Goal: Task Accomplishment & Management: Complete application form

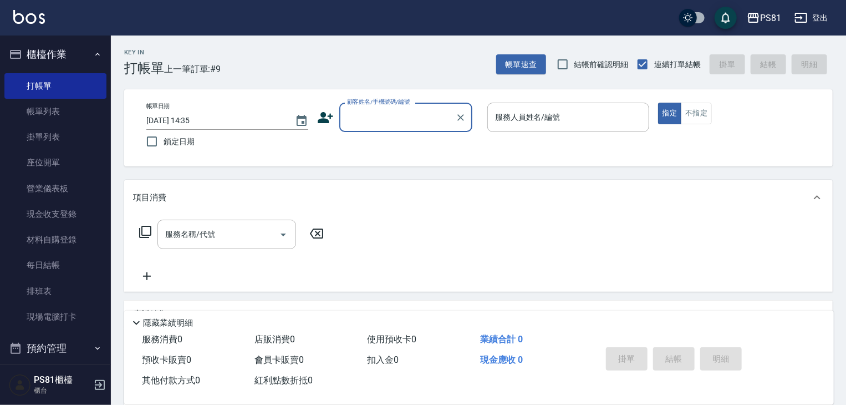
click at [368, 115] on input "顧客姓名/手機號碼/編號" at bounding box center [397, 117] width 106 height 19
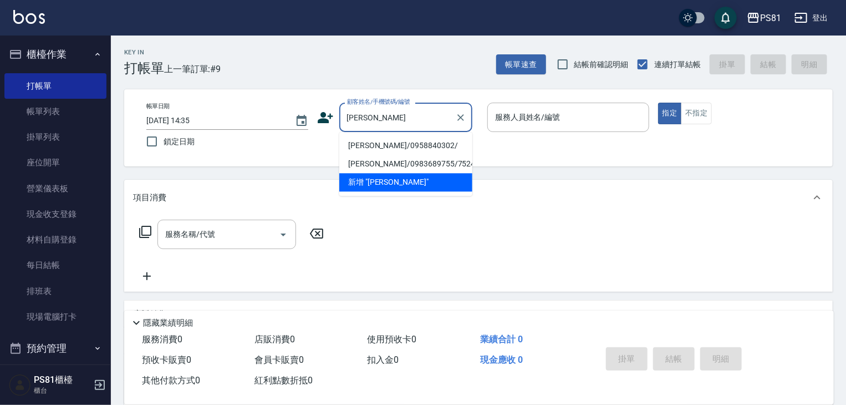
click at [406, 150] on li "[PERSON_NAME]/0958840302/" at bounding box center [405, 145] width 133 height 18
type input "[PERSON_NAME]/0958840302/"
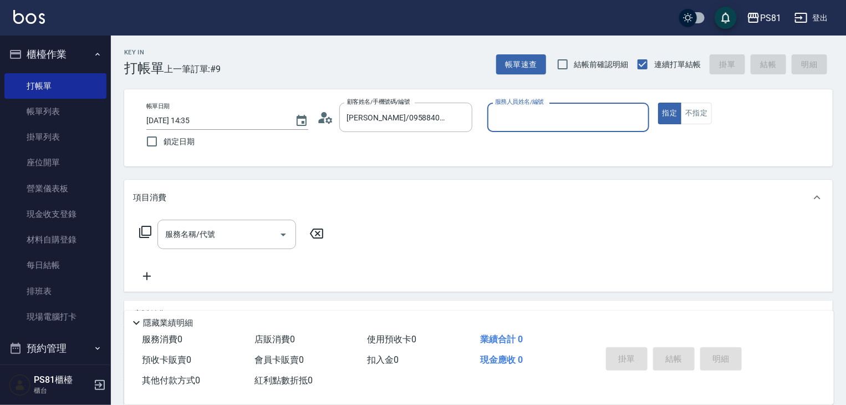
click at [528, 113] on input "服務人員姓名/編號" at bounding box center [568, 117] width 152 height 19
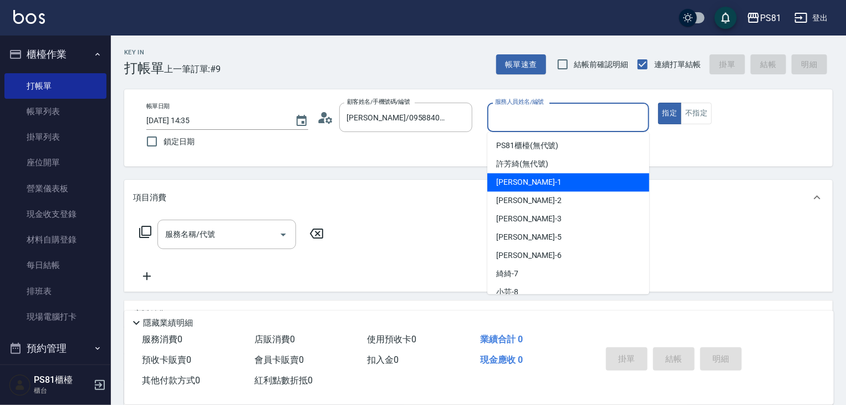
click at [532, 183] on div "[PERSON_NAME] -1" at bounding box center [568, 182] width 162 height 18
type input "[PERSON_NAME]-1"
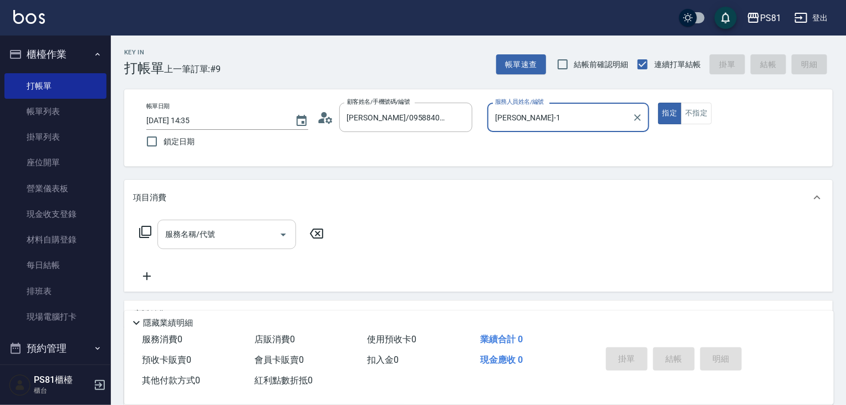
click at [263, 229] on input "服務名稱/代號" at bounding box center [218, 233] width 112 height 19
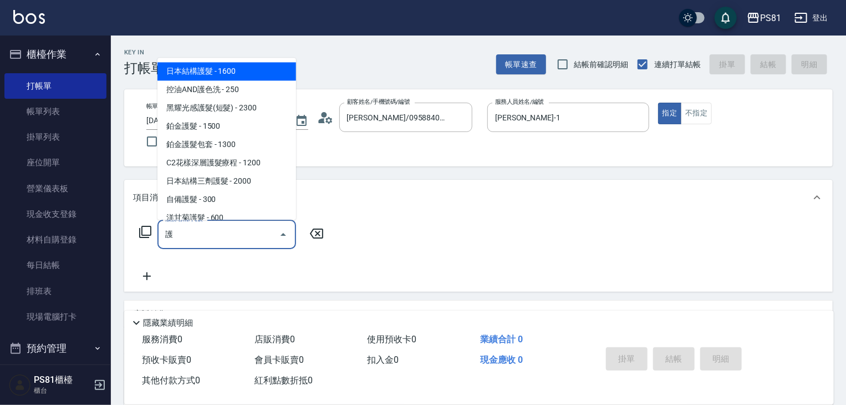
click at [207, 71] on span "日本結構護髮 - 1600" at bounding box center [226, 71] width 139 height 18
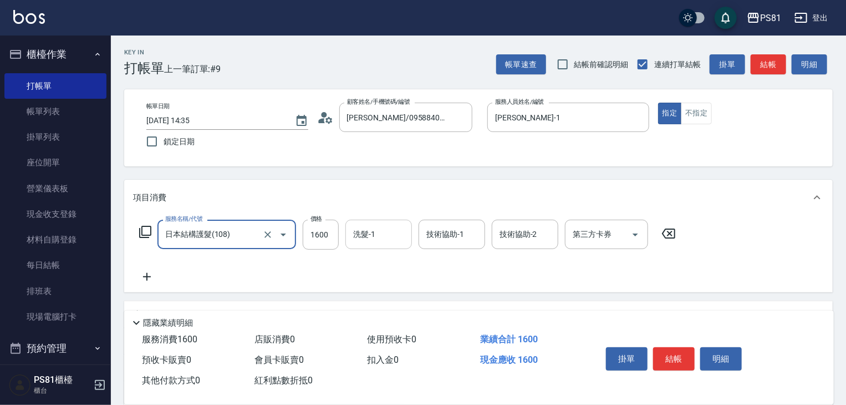
type input "日本結構護髮(108)"
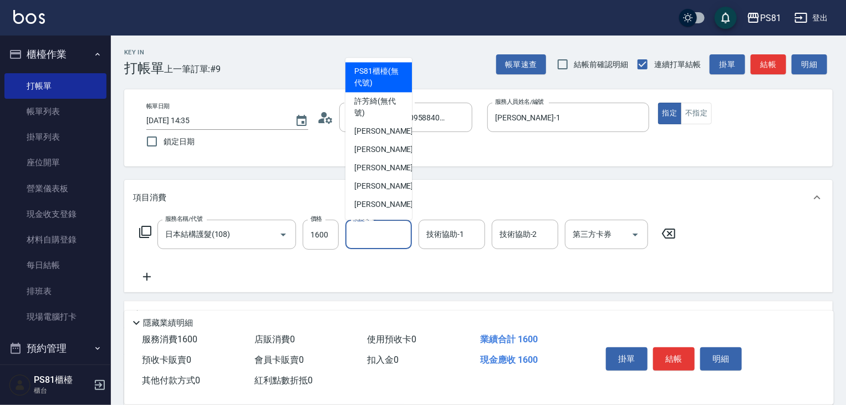
click at [376, 229] on input "洗髮-1" at bounding box center [378, 233] width 57 height 19
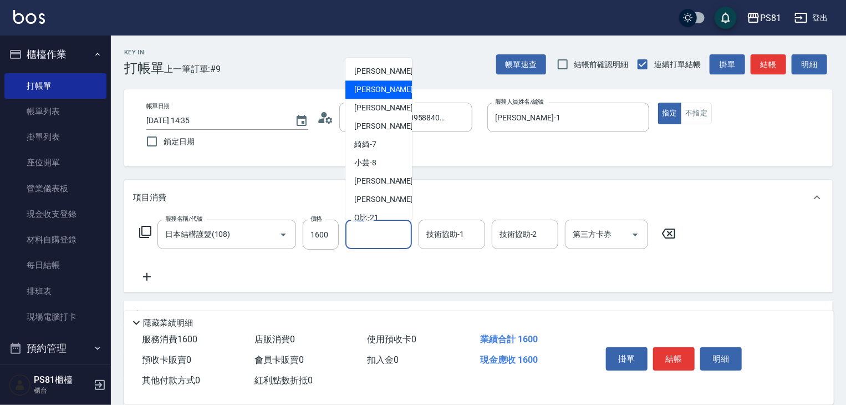
scroll to position [181, 0]
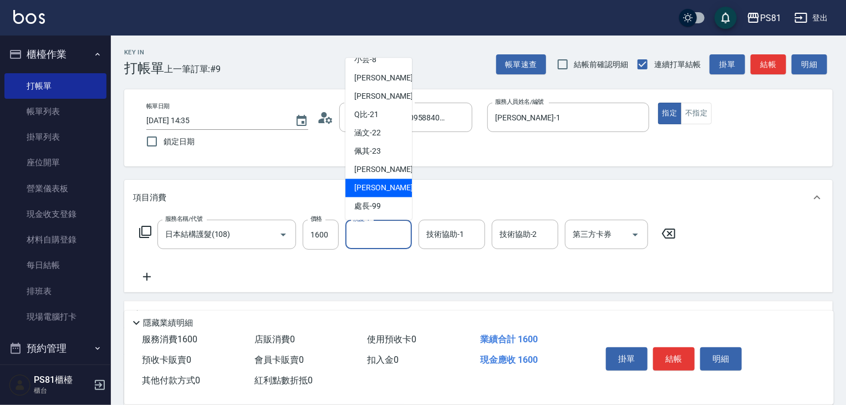
click at [376, 190] on span "[PERSON_NAME] -25" at bounding box center [389, 188] width 70 height 12
type input "妮可-25"
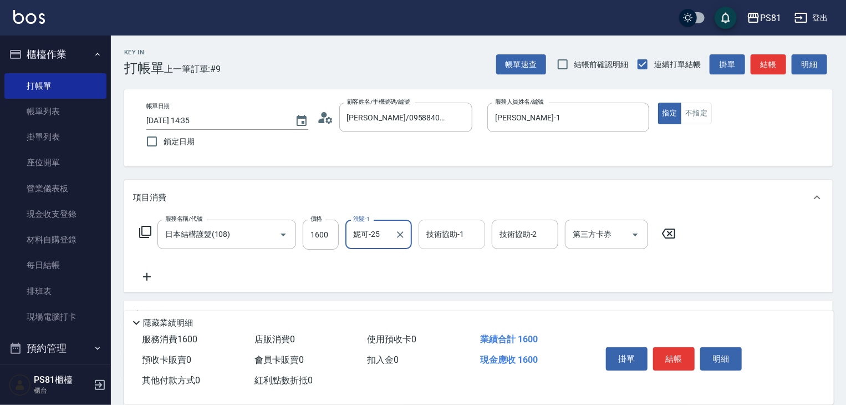
click at [472, 236] on input "技術協助-1" at bounding box center [451, 233] width 57 height 19
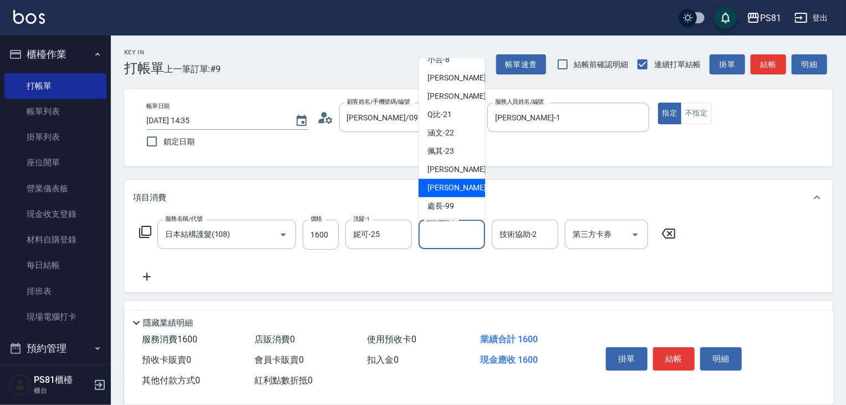
click at [465, 181] on div "[PERSON_NAME] -25" at bounding box center [451, 187] width 66 height 18
type input "妮可-25"
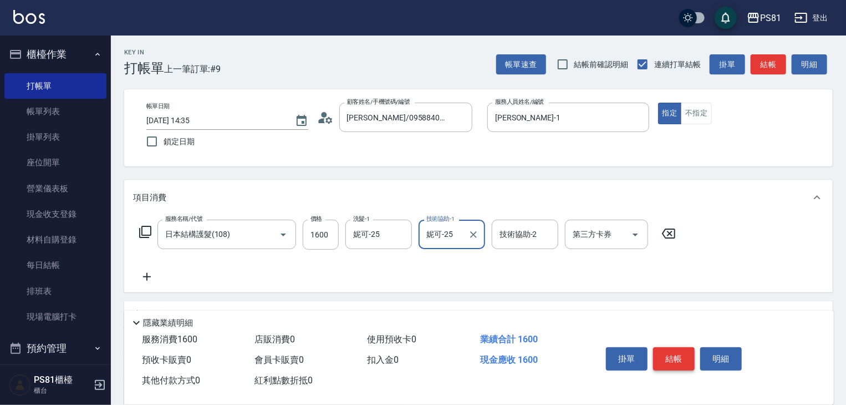
click at [679, 360] on button "結帳" at bounding box center [674, 358] width 42 height 23
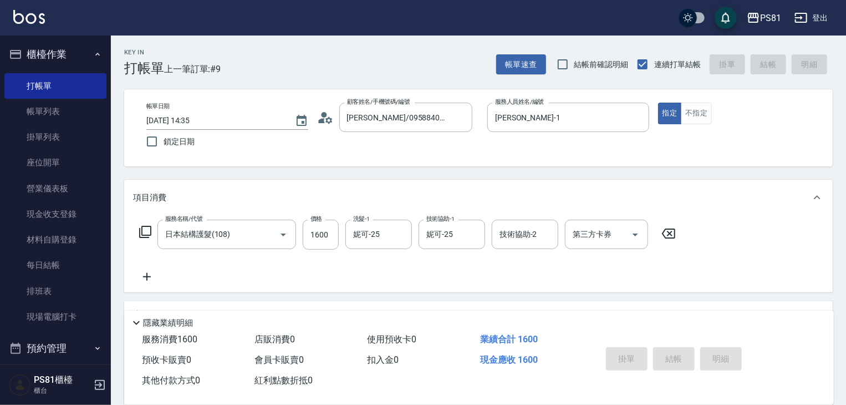
type input "[DATE] 15:19"
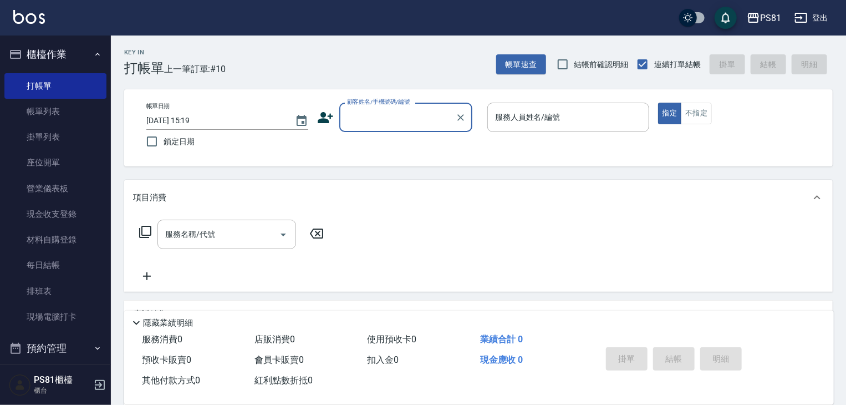
click at [370, 128] on div "顧客姓名/手機號碼/編號" at bounding box center [405, 117] width 133 height 29
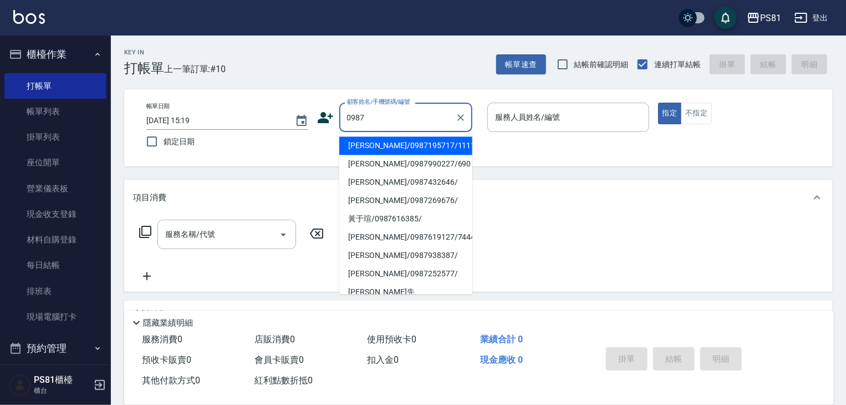
drag, startPoint x: 401, startPoint y: 146, endPoint x: 469, endPoint y: 136, distance: 69.0
click at [402, 146] on li "[PERSON_NAME]/0987195717/111111" at bounding box center [405, 145] width 133 height 18
type input "[PERSON_NAME]/0987195717/111111"
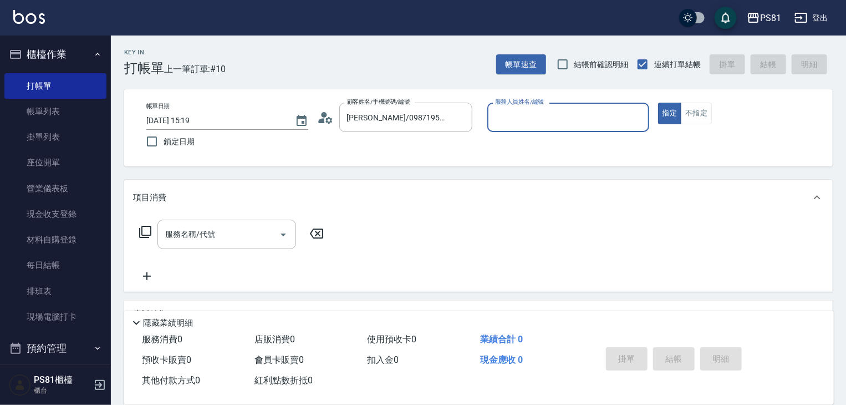
click at [546, 121] on input "服務人員姓名/編號" at bounding box center [568, 117] width 152 height 19
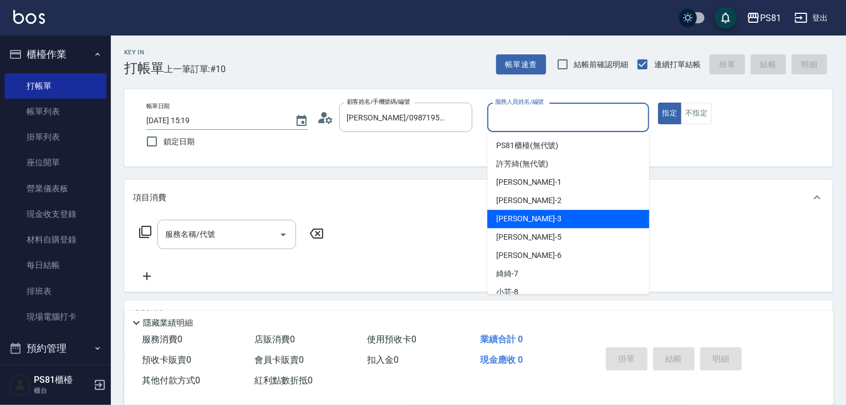
click at [529, 218] on div "[PERSON_NAME] -3" at bounding box center [568, 218] width 162 height 18
type input "[PERSON_NAME]-3"
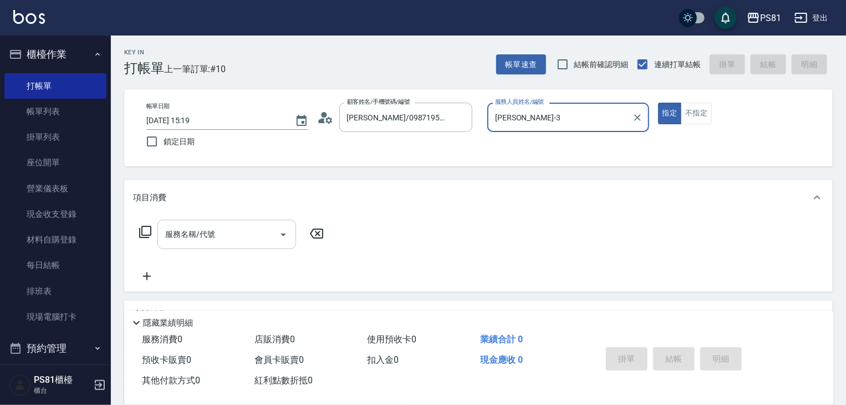
drag, startPoint x: 270, startPoint y: 227, endPoint x: 262, endPoint y: 229, distance: 8.5
click at [265, 228] on div "服務名稱/代號" at bounding box center [226, 233] width 139 height 29
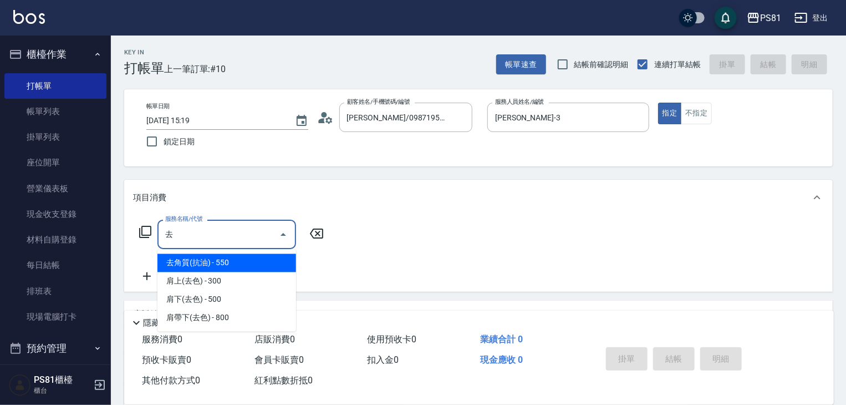
click at [248, 269] on span "去角質(抗油) - 550" at bounding box center [226, 263] width 139 height 18
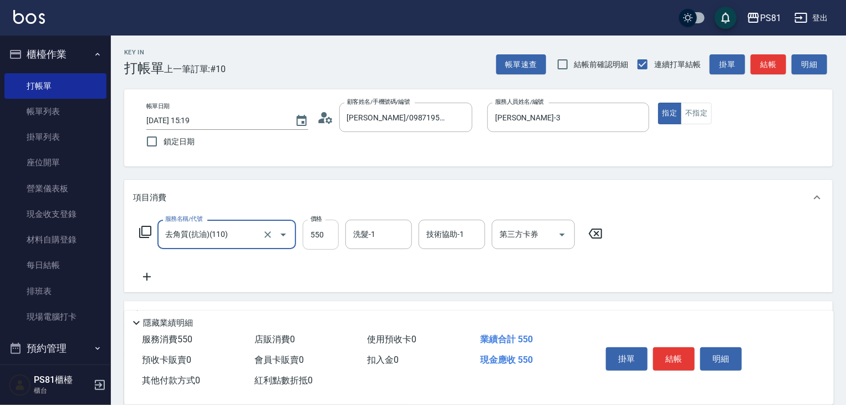
type input "去角質(抗油)(110)"
click at [332, 229] on input "550" at bounding box center [321, 234] width 36 height 30
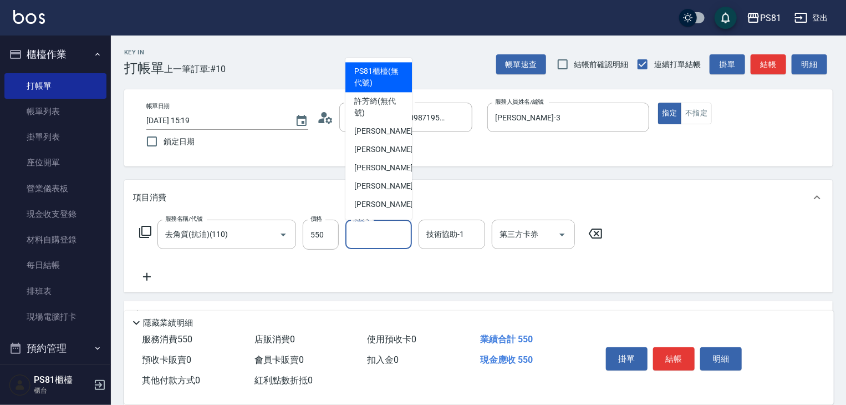
click at [383, 231] on input "洗髮-1" at bounding box center [378, 233] width 57 height 19
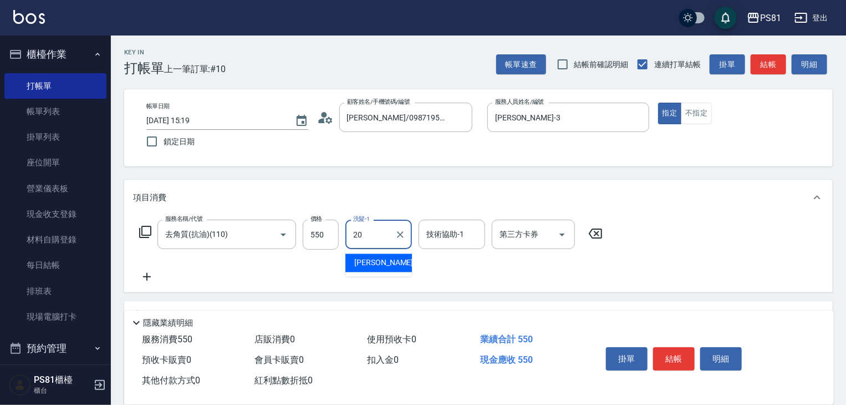
type input "[PERSON_NAME]-20"
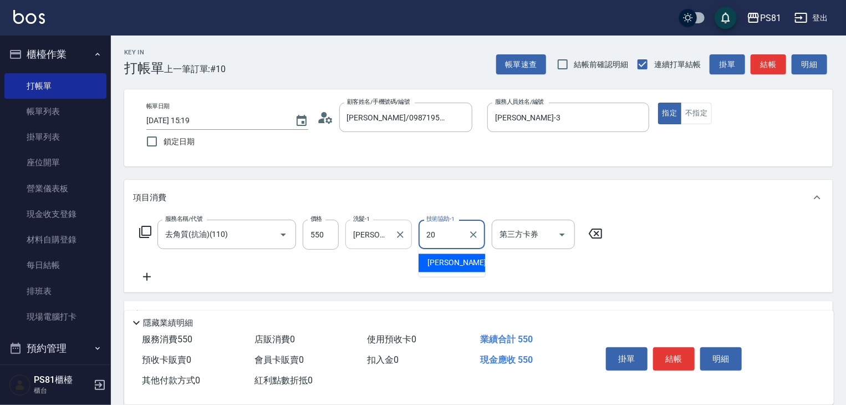
type input "[PERSON_NAME]-20"
click at [150, 282] on div "服務名稱/代號 去角質(抗油)(110) 服務名稱/代號 價格 550 價格 洗髮-1 [PERSON_NAME]-20 洗髮-1 技術協助-1 [PERSO…" at bounding box center [478, 253] width 708 height 77
click at [153, 280] on icon at bounding box center [147, 276] width 28 height 13
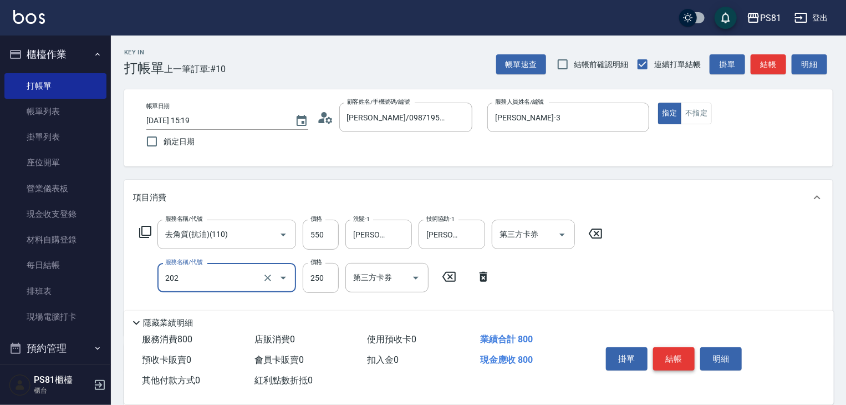
type input "單剪250(202)"
click at [664, 347] on button "結帳" at bounding box center [674, 358] width 42 height 23
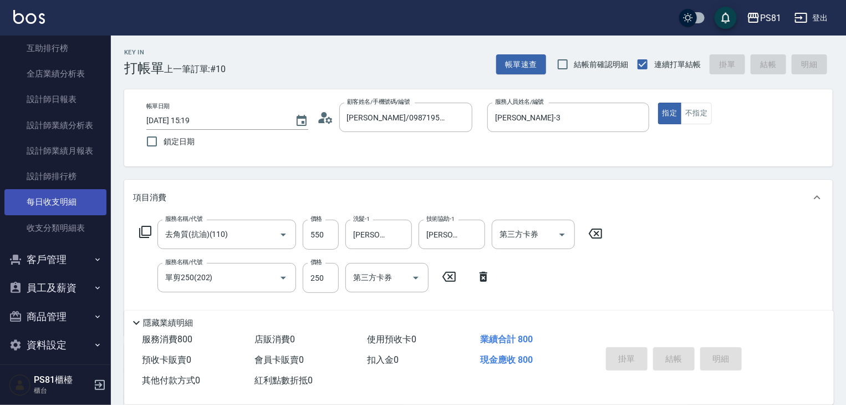
scroll to position [443, 0]
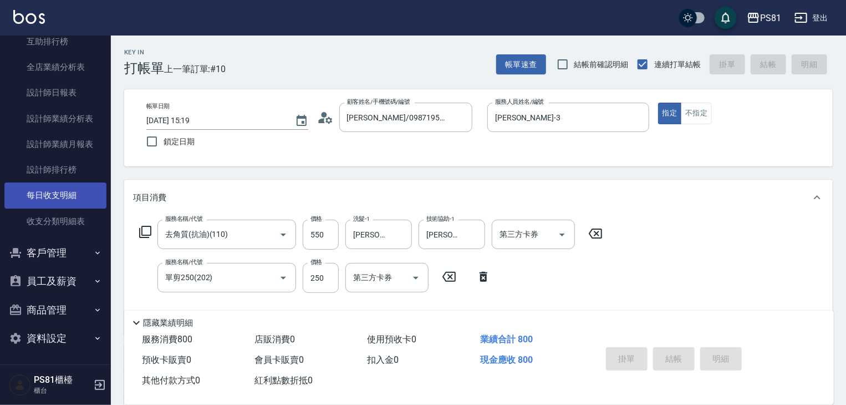
type input "[DATE] 15:29"
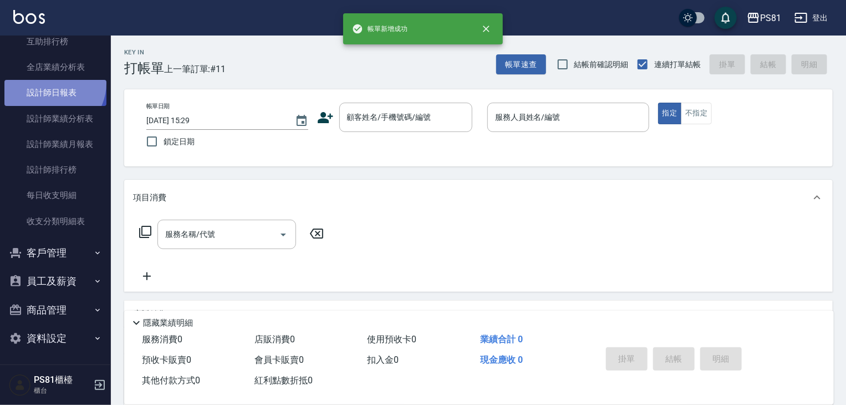
click at [52, 84] on link "設計師日報表" at bounding box center [55, 92] width 102 height 25
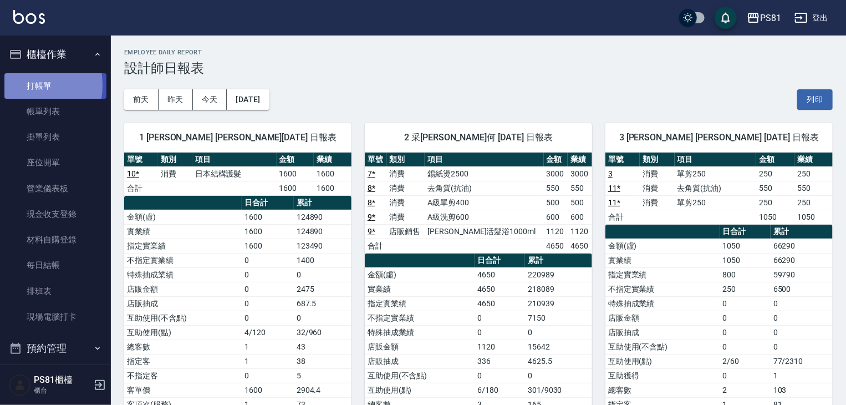
click at [19, 85] on link "打帳單" at bounding box center [55, 85] width 102 height 25
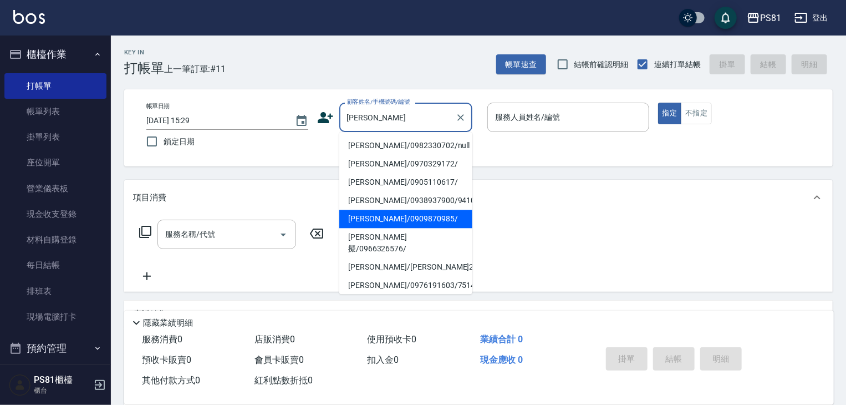
click at [396, 212] on li "[PERSON_NAME]/0909870985/" at bounding box center [405, 218] width 133 height 18
type input "[PERSON_NAME]/0909870985/"
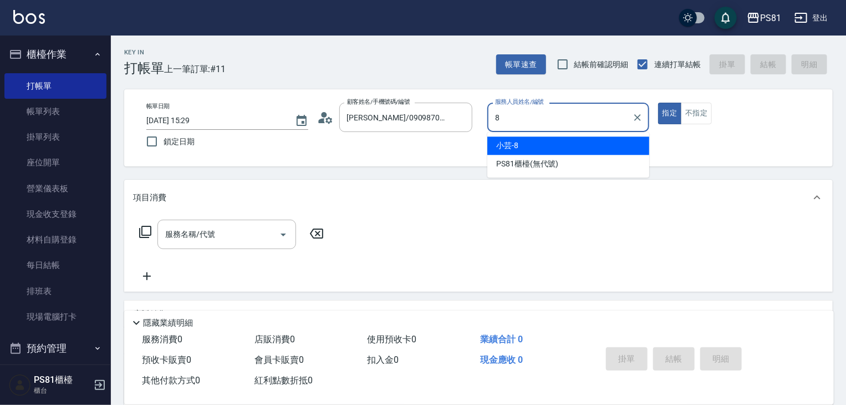
type input "小芸-8"
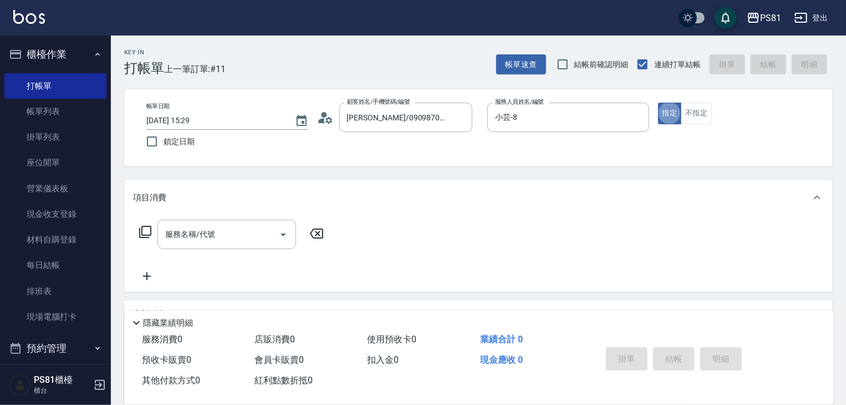
type button "true"
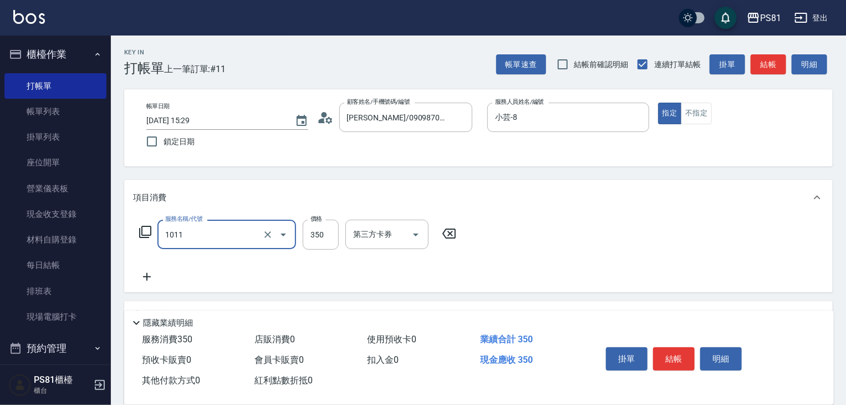
type input "B級單剪(1011)"
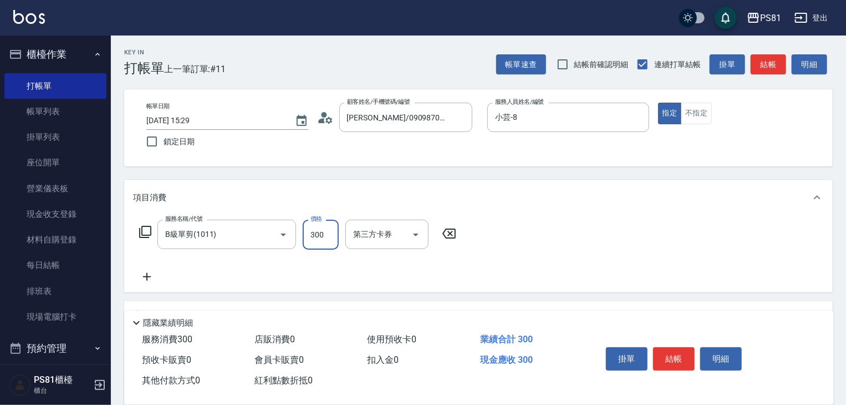
type input "300"
click at [676, 355] on button "結帳" at bounding box center [674, 358] width 42 height 23
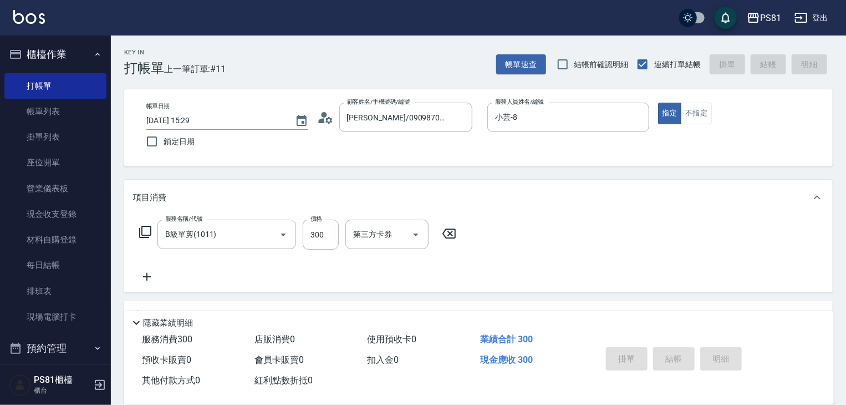
type input "[DATE] 15:36"
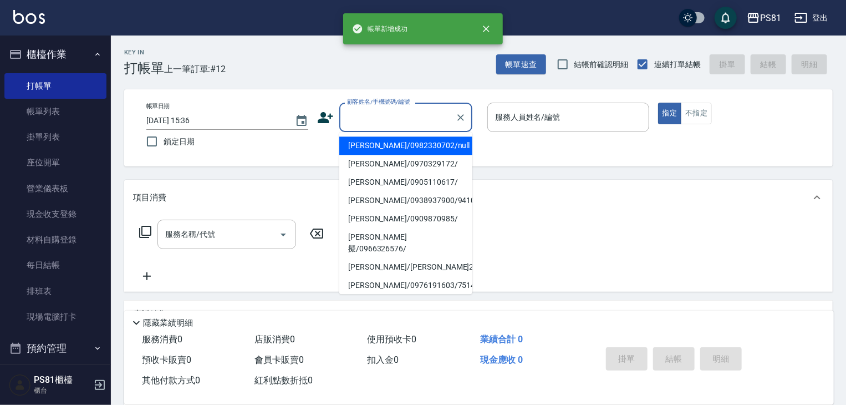
click at [377, 113] on input "顧客姓名/手機號碼/編號" at bounding box center [397, 117] width 106 height 19
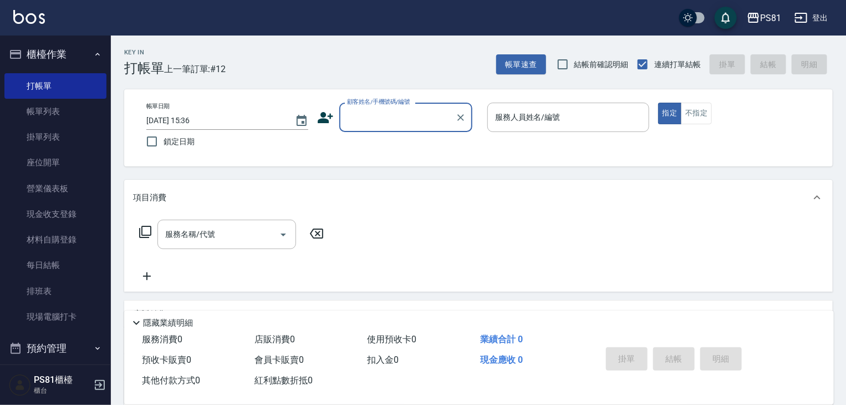
click at [357, 110] on input "顧客姓名/手機號碼/編號" at bounding box center [397, 117] width 106 height 19
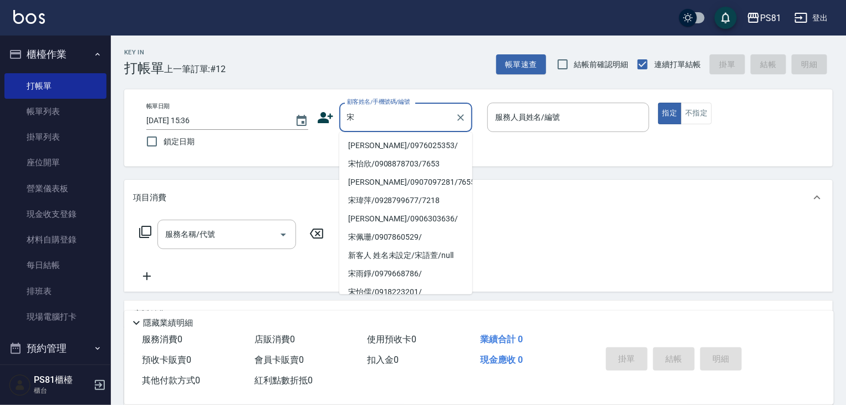
click at [417, 145] on li "[PERSON_NAME]/0976025353/" at bounding box center [405, 145] width 133 height 18
type input "[PERSON_NAME]/0976025353/"
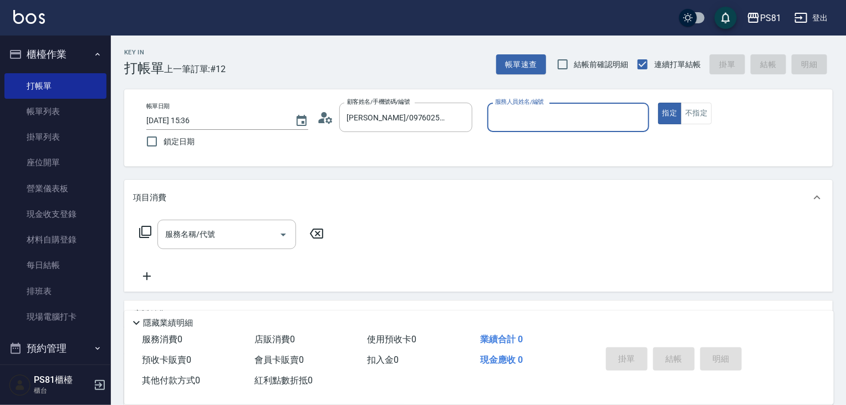
type input "小芸-8"
drag, startPoint x: 700, startPoint y: 117, endPoint x: 689, endPoint y: 123, distance: 12.2
click at [700, 118] on button "不指定" at bounding box center [695, 114] width 31 height 22
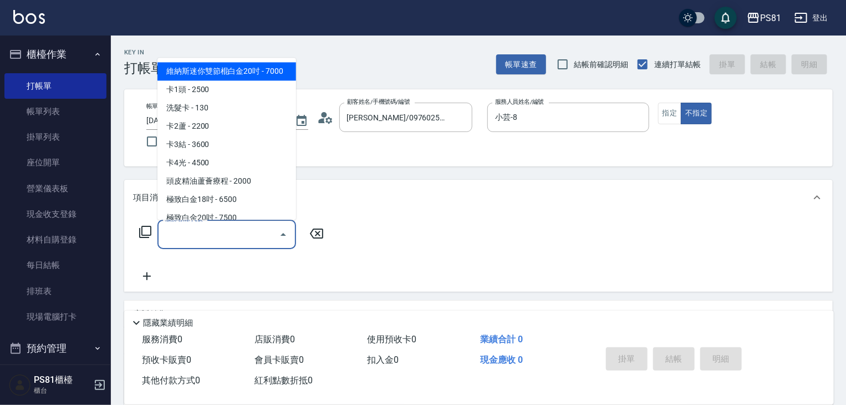
click at [256, 227] on input "服務名稱/代號" at bounding box center [218, 233] width 112 height 19
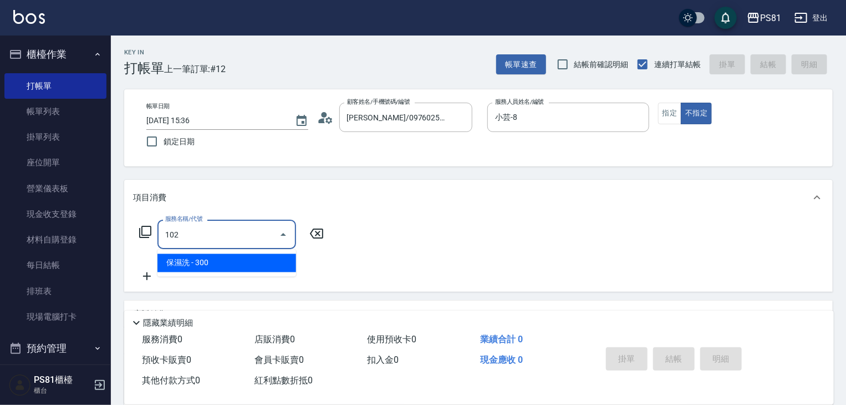
type input "保濕洗(102)"
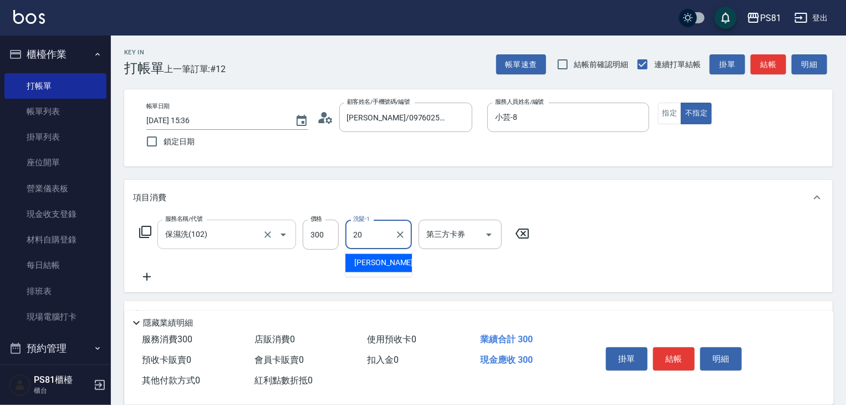
type input "[PERSON_NAME]-20"
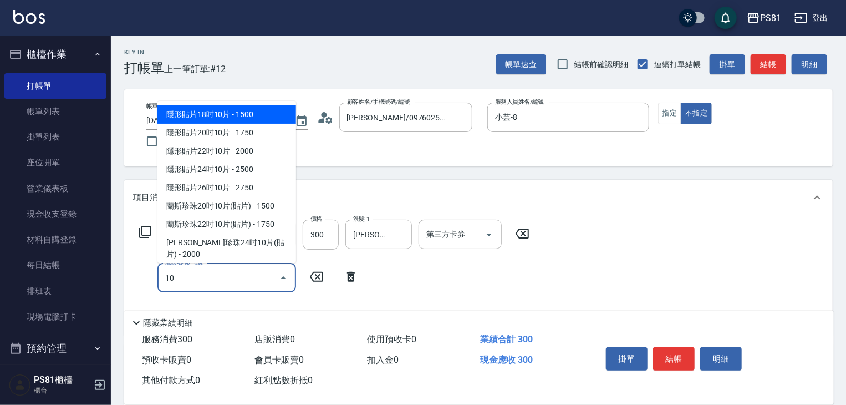
type input "1"
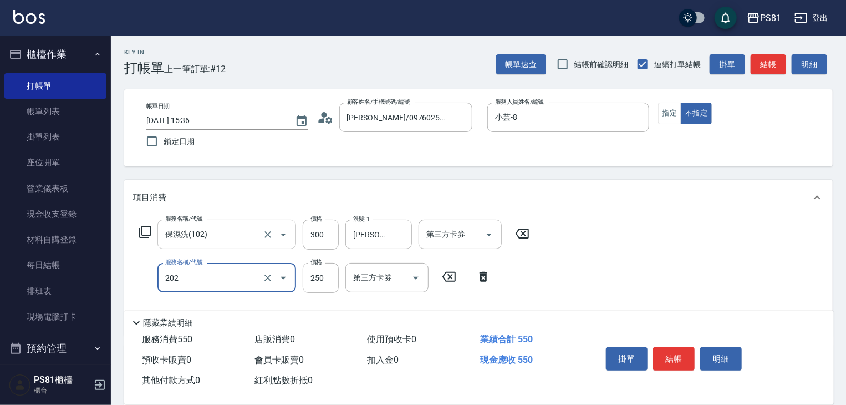
type input "單剪250(202)"
click at [678, 365] on button "結帳" at bounding box center [674, 358] width 42 height 23
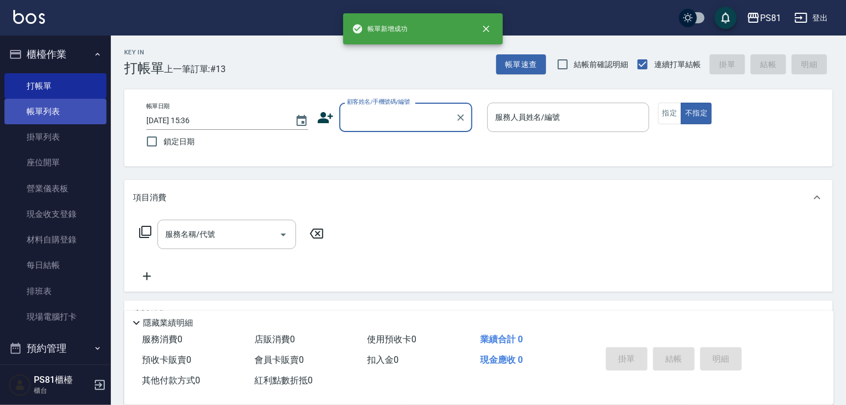
click at [31, 110] on link "帳單列表" at bounding box center [55, 111] width 102 height 25
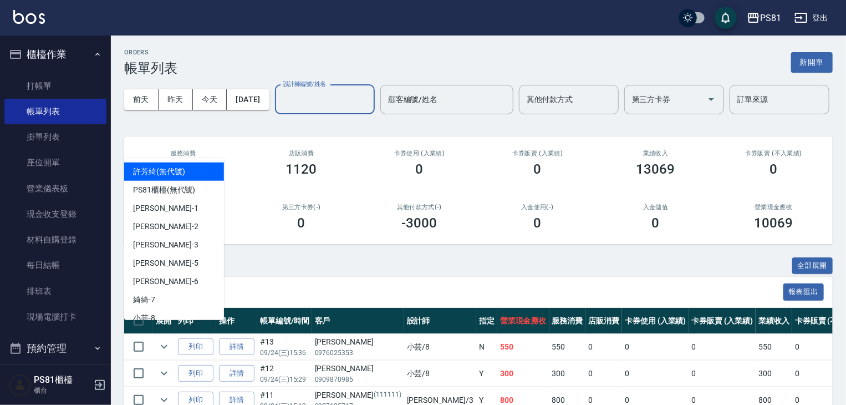
click at [280, 109] on input "設計師編號/姓名" at bounding box center [325, 99] width 90 height 19
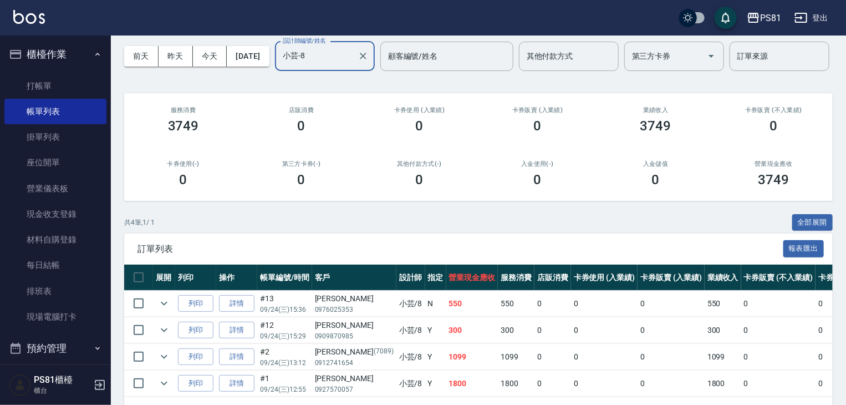
scroll to position [121, 0]
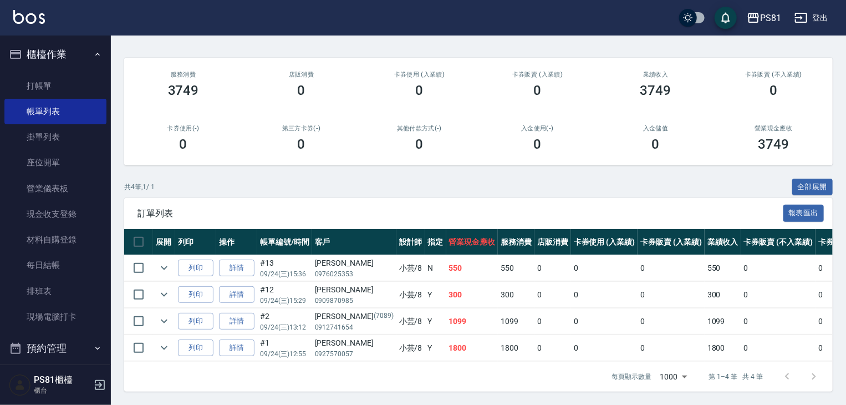
type input "小芸-8"
drag, startPoint x: 410, startPoint y: 288, endPoint x: 430, endPoint y: 288, distance: 20.5
click at [446, 288] on td "300" at bounding box center [472, 294] width 52 height 26
drag, startPoint x: 410, startPoint y: 261, endPoint x: 460, endPoint y: 259, distance: 50.5
click at [460, 259] on td "550" at bounding box center [472, 268] width 52 height 26
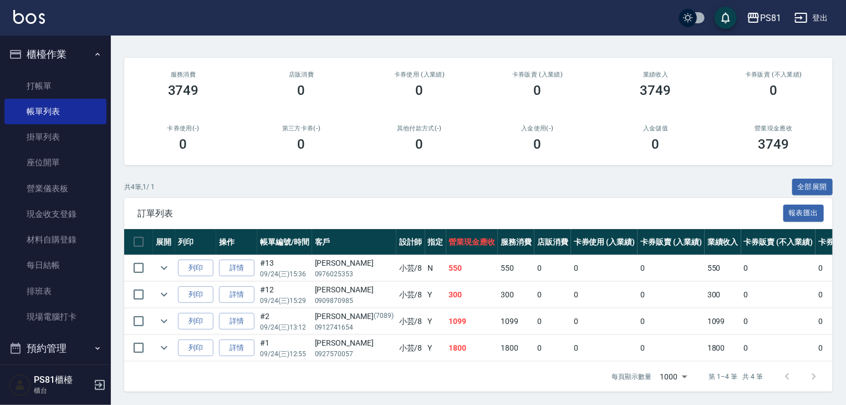
click at [446, 295] on td "300" at bounding box center [472, 294] width 52 height 26
click at [47, 86] on link "打帳單" at bounding box center [55, 85] width 102 height 25
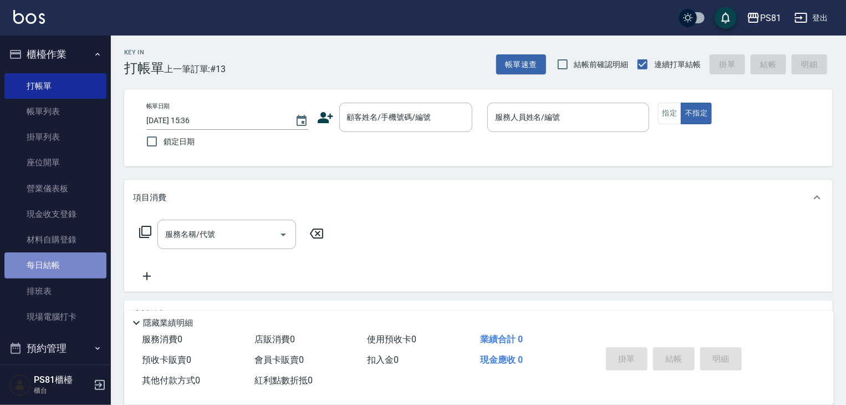
click at [71, 277] on link "每日結帳" at bounding box center [55, 264] width 102 height 25
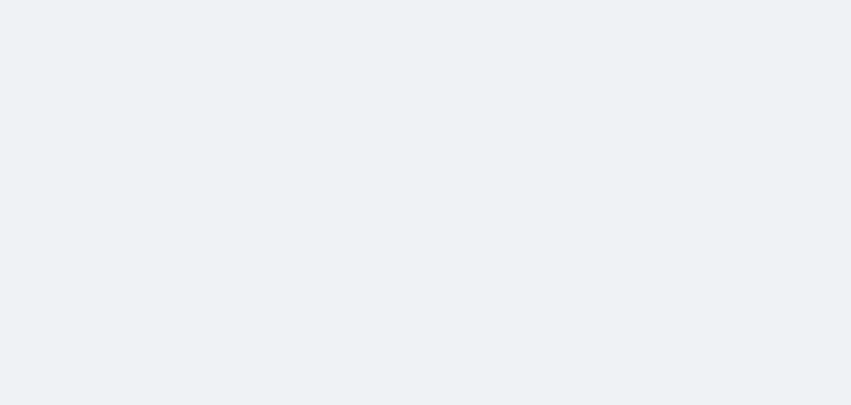
click at [66, 0] on html at bounding box center [425, 0] width 851 height 0
